Goal: Check status: Check status

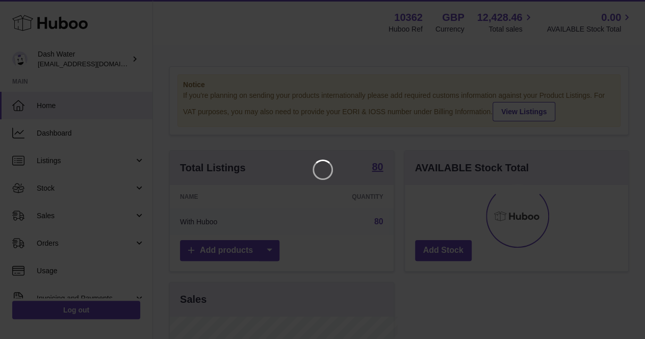
scroll to position [159, 228]
click at [628, 4] on icon "Close" at bounding box center [626, 9] width 12 height 12
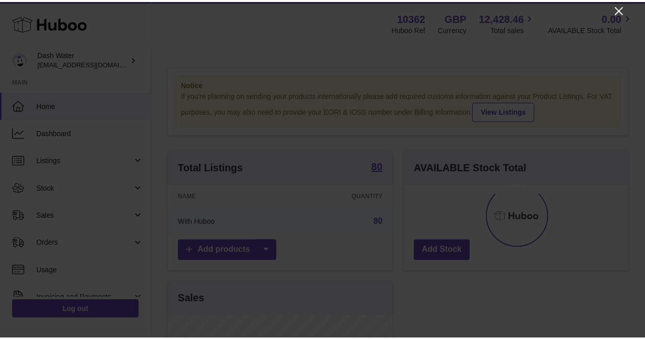
scroll to position [510032, 509967]
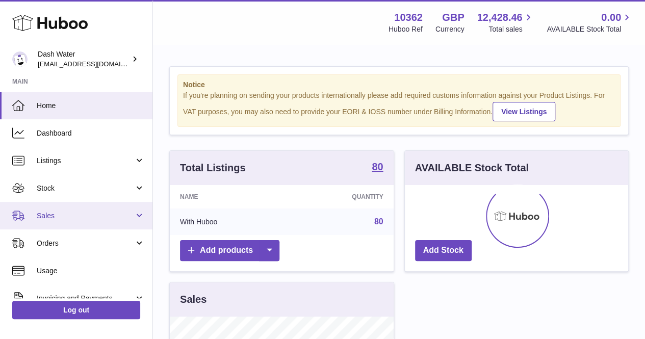
click at [67, 218] on span "Sales" at bounding box center [85, 216] width 97 height 10
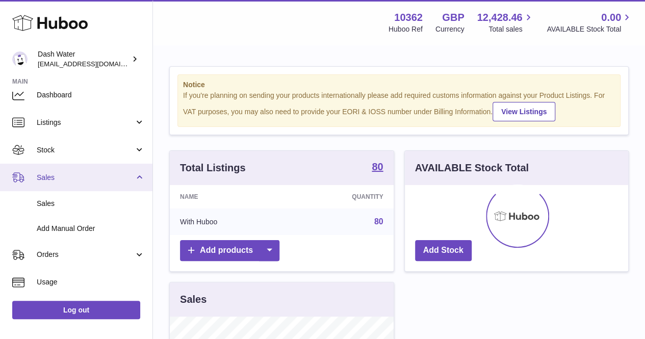
scroll to position [51, 0]
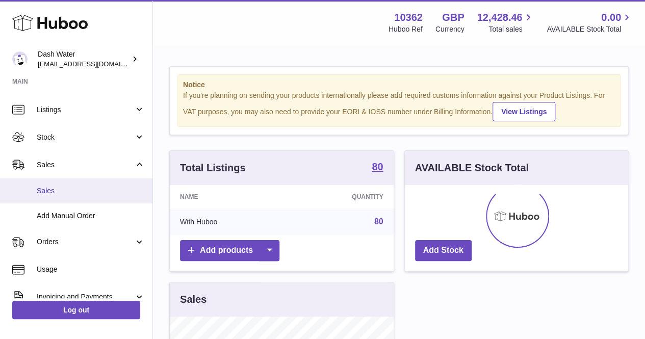
click at [73, 201] on link "Sales" at bounding box center [76, 191] width 153 height 25
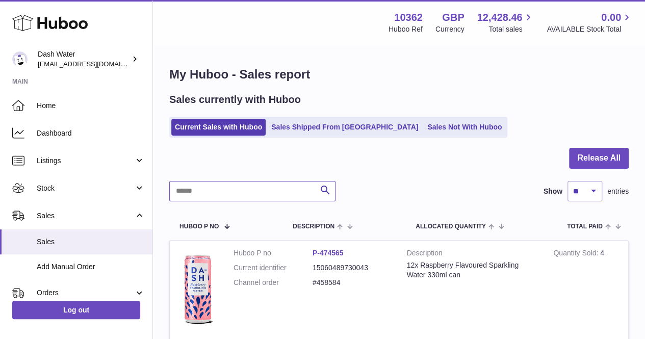
click at [204, 197] on input "text" at bounding box center [252, 191] width 166 height 20
type input "*"
type input "*****"
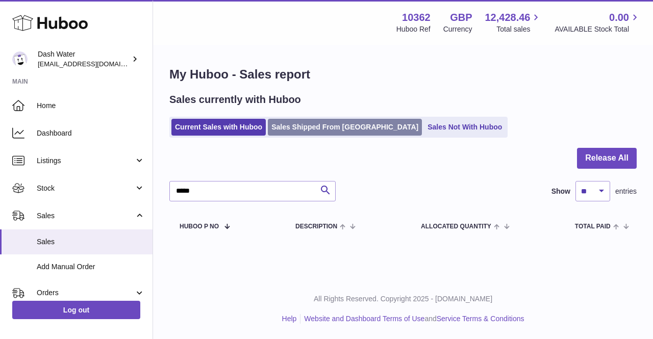
click at [312, 131] on link "Sales Shipped From Huboo" at bounding box center [345, 127] width 154 height 17
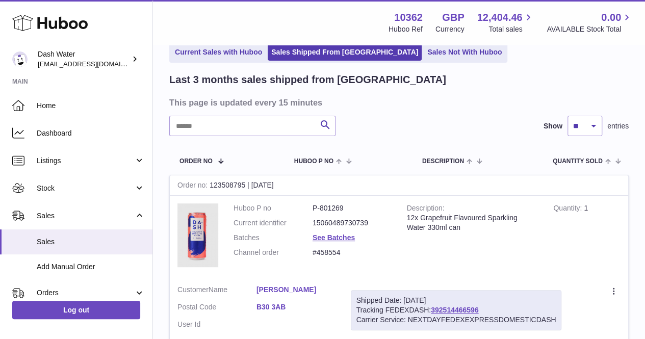
scroll to position [102, 0]
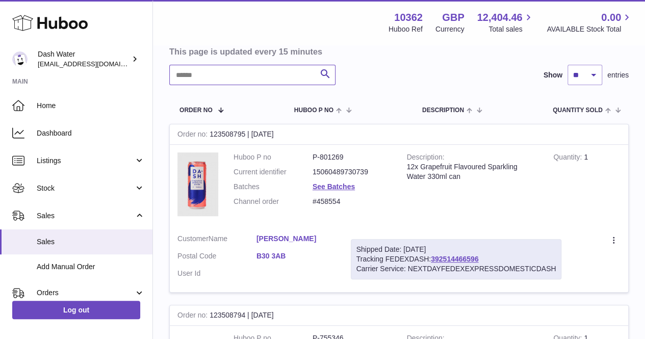
click at [232, 77] on input "text" at bounding box center [252, 75] width 166 height 20
type input "*****"
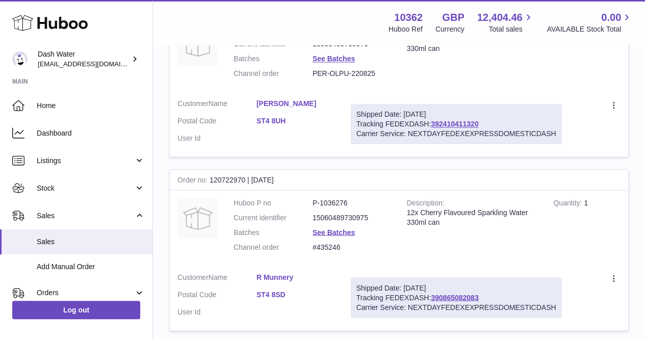
scroll to position [897, 0]
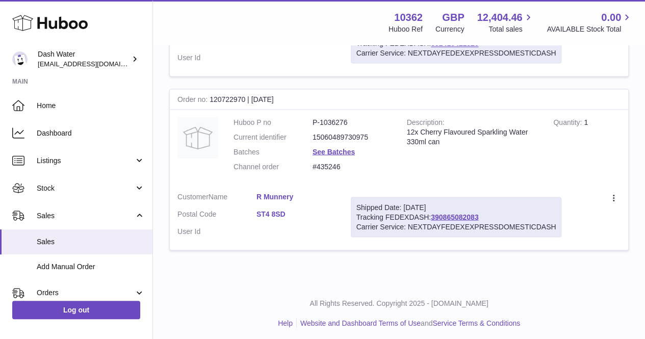
click at [276, 192] on link "R Munnery" at bounding box center [296, 197] width 79 height 10
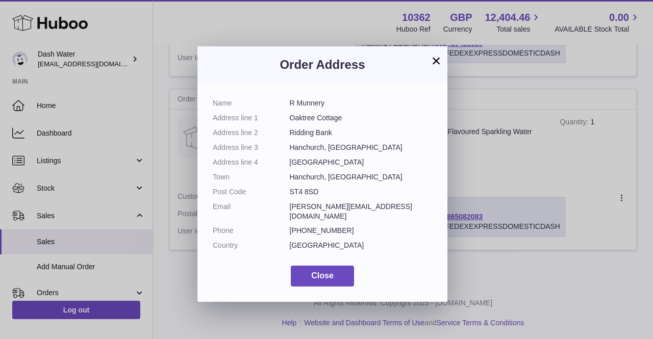
click at [437, 61] on button "×" at bounding box center [436, 61] width 12 height 12
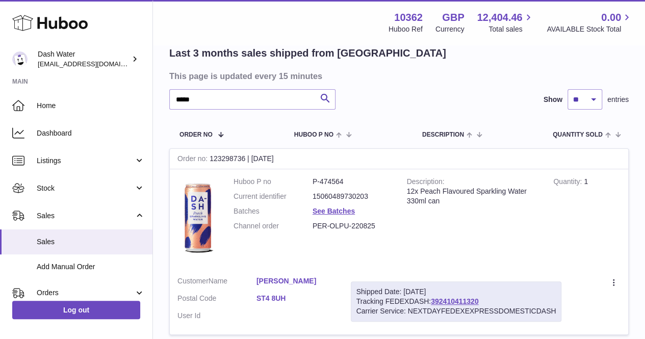
scroll to position [0, 0]
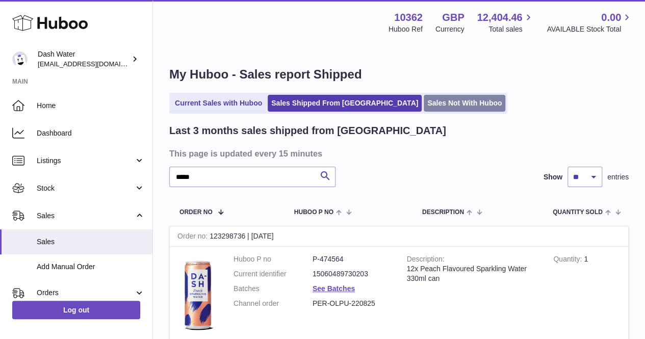
click at [424, 104] on link "Sales Not With Huboo" at bounding box center [465, 103] width 82 height 17
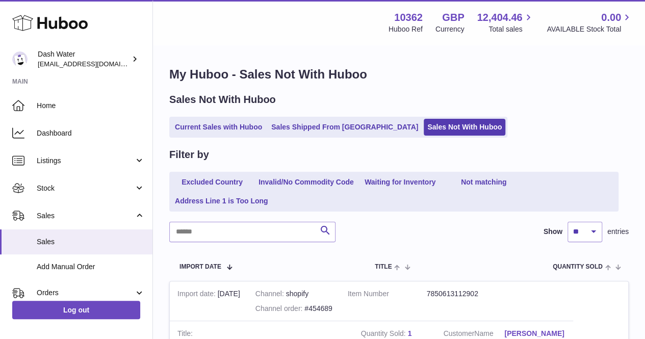
scroll to position [102, 0]
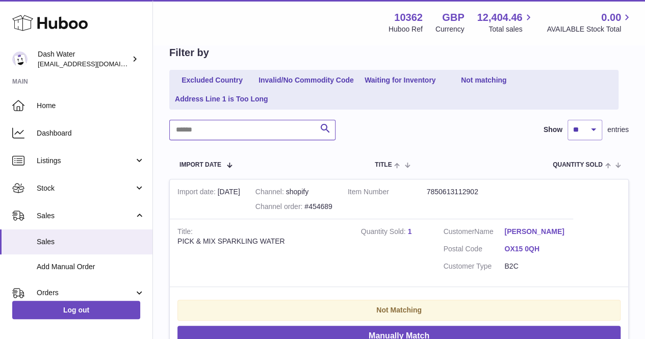
click at [195, 133] on input "text" at bounding box center [252, 130] width 166 height 20
type input "*****"
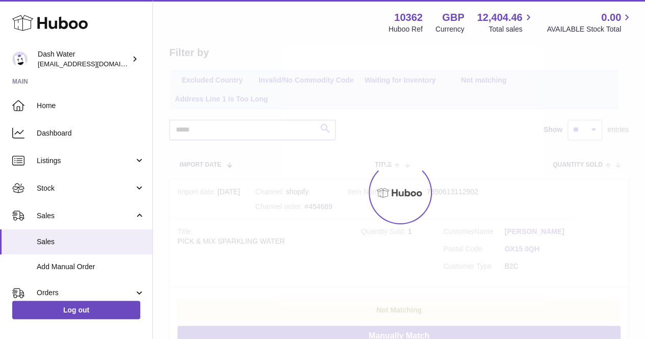
scroll to position [22, 0]
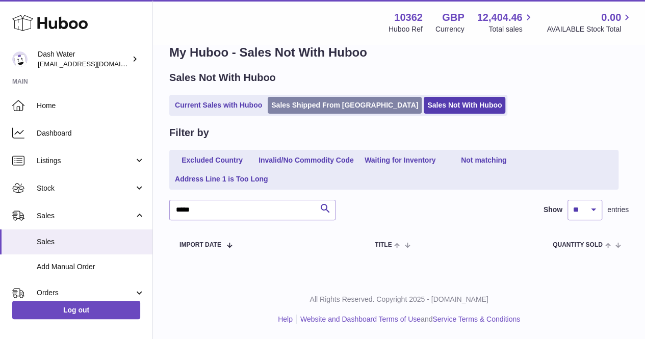
click at [302, 103] on link "Sales Shipped From [GEOGRAPHIC_DATA]" at bounding box center [345, 105] width 154 height 17
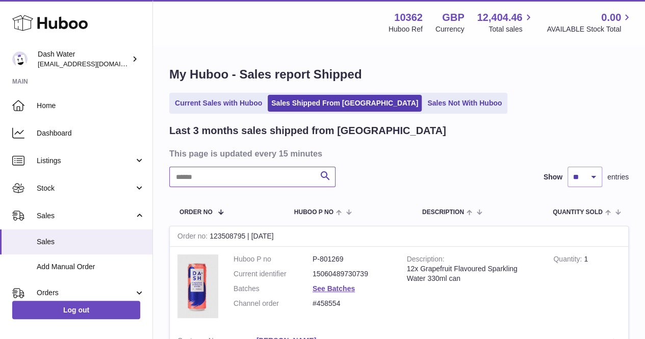
click at [217, 176] on input "text" at bounding box center [252, 177] width 166 height 20
type input "*****"
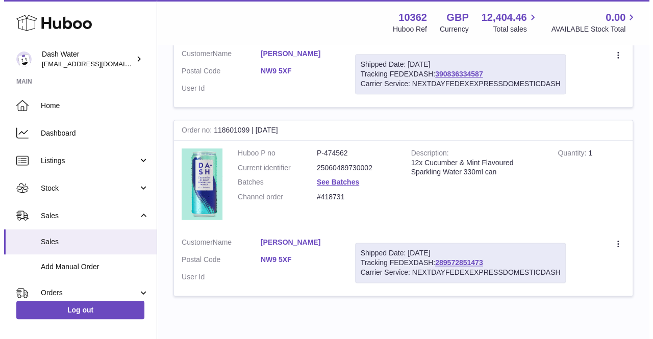
scroll to position [541, 0]
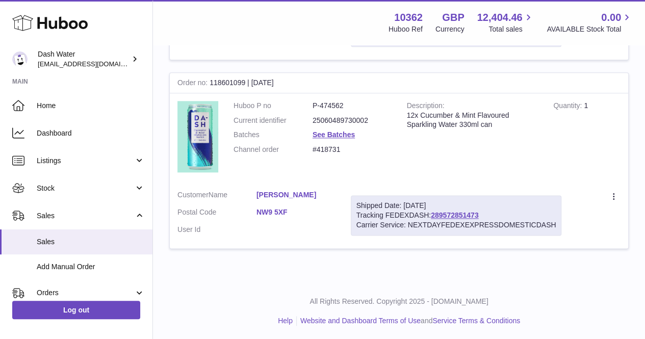
click at [278, 190] on link "Katie Chow" at bounding box center [296, 195] width 79 height 10
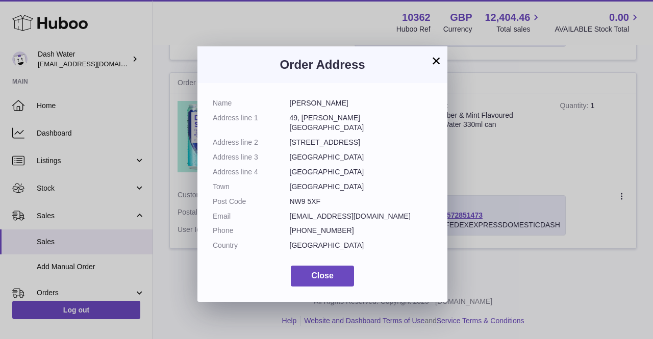
click at [434, 62] on button "×" at bounding box center [436, 61] width 12 height 12
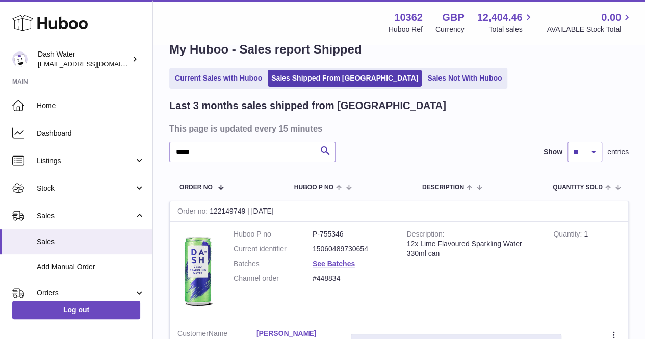
scroll to position [0, 0]
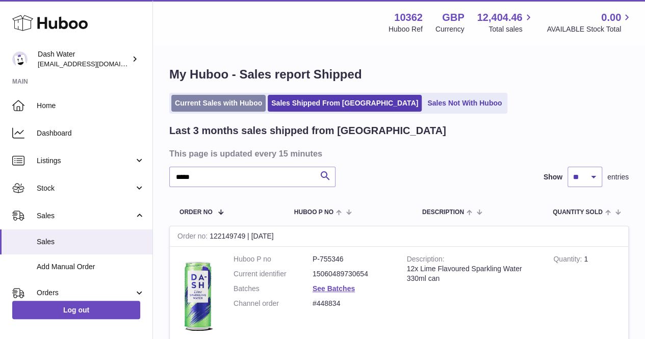
click at [226, 102] on link "Current Sales with Huboo" at bounding box center [218, 103] width 94 height 17
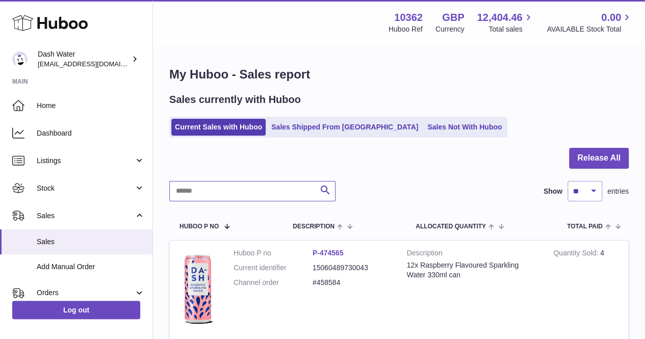
click at [227, 190] on input "text" at bounding box center [252, 191] width 166 height 20
type input "*****"
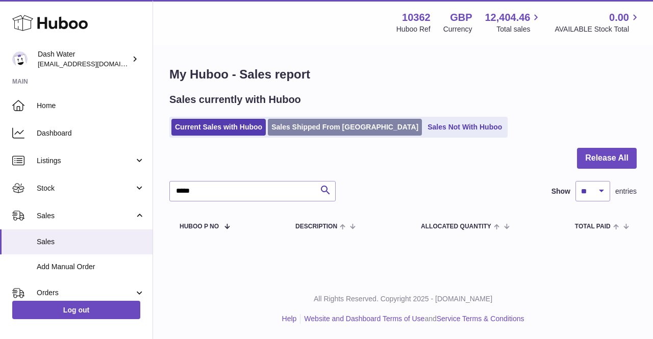
click at [288, 129] on link "Sales Shipped From [GEOGRAPHIC_DATA]" at bounding box center [345, 127] width 154 height 17
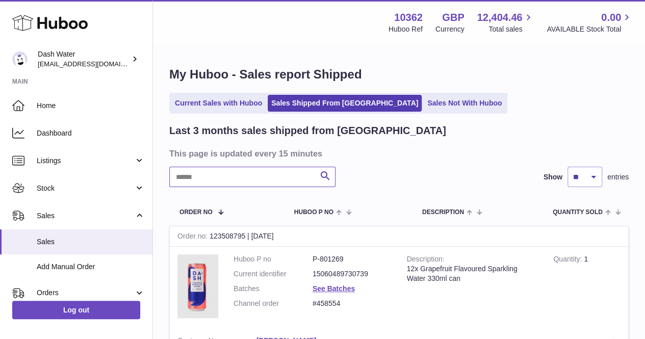
click at [214, 179] on input "text" at bounding box center [252, 177] width 166 height 20
type input "*****"
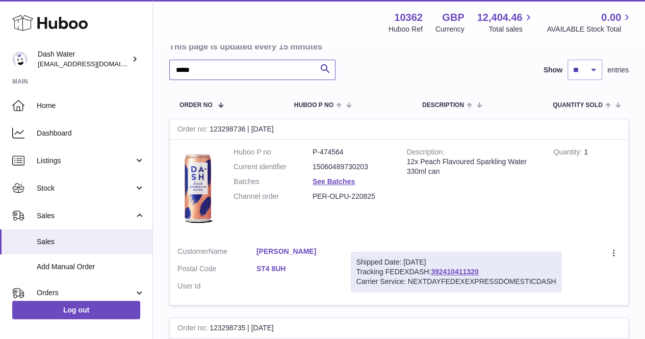
scroll to position [153, 0]
